Goal: Task Accomplishment & Management: Manage account settings

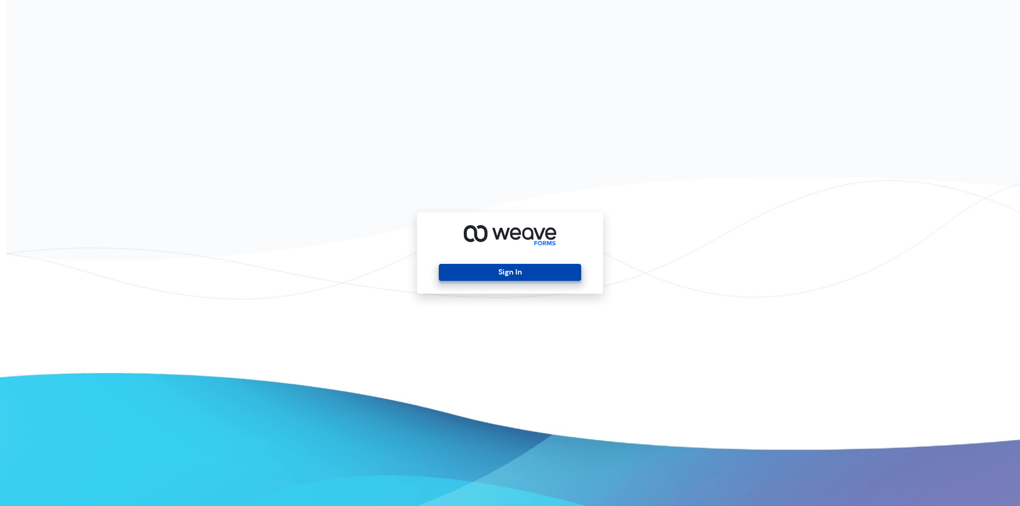
click at [511, 274] on button "Sign In" at bounding box center [510, 272] width 142 height 17
